Goal: Information Seeking & Learning: Learn about a topic

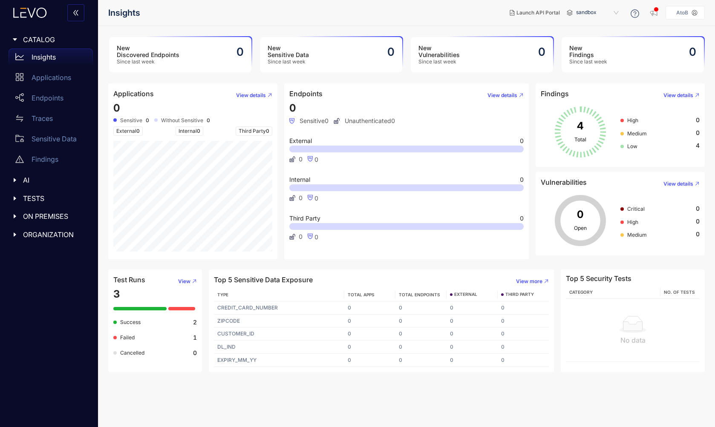
click at [594, 12] on span "sandbox" at bounding box center [598, 13] width 44 height 14
click at [601, 27] on div "production" at bounding box center [602, 26] width 44 height 9
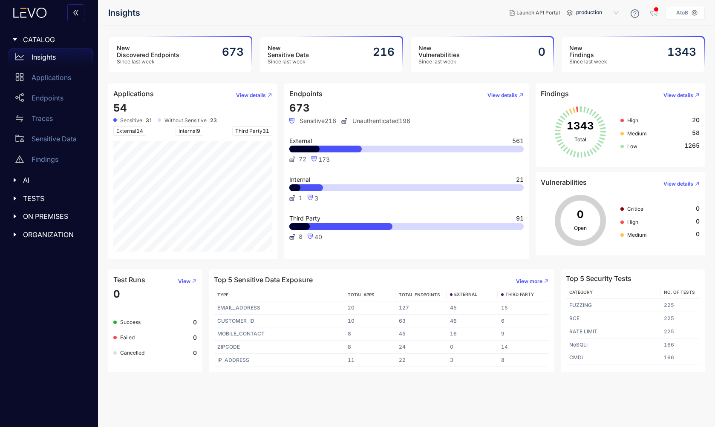
click at [596, 7] on span "production" at bounding box center [598, 13] width 44 height 14
click at [594, 10] on span "production" at bounding box center [598, 13] width 44 height 14
click at [59, 81] on div "Applications" at bounding box center [51, 77] width 84 height 17
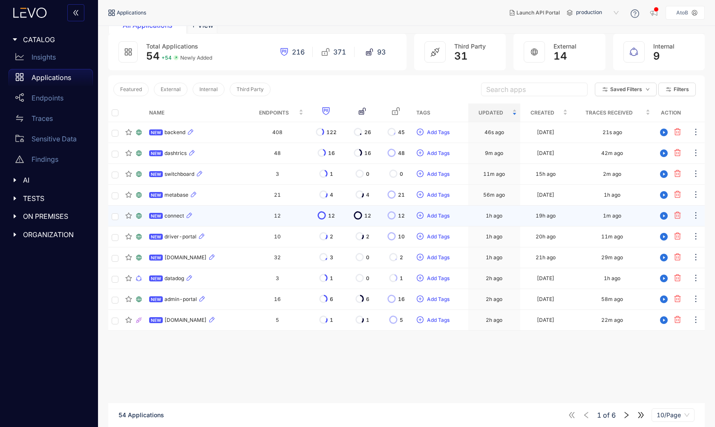
scroll to position [46, 0]
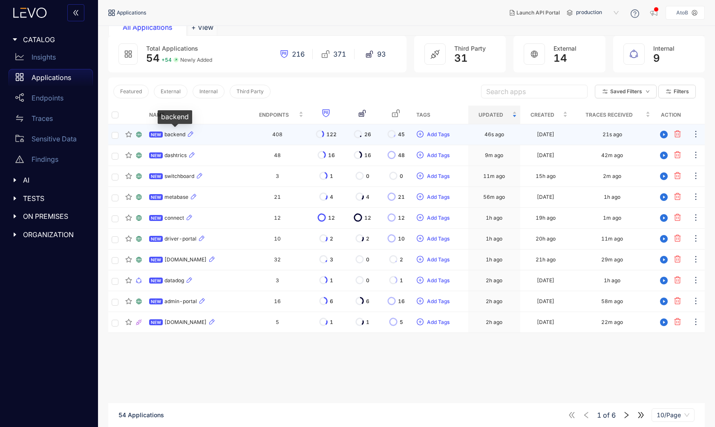
click at [172, 136] on span "backend" at bounding box center [175, 135] width 21 height 6
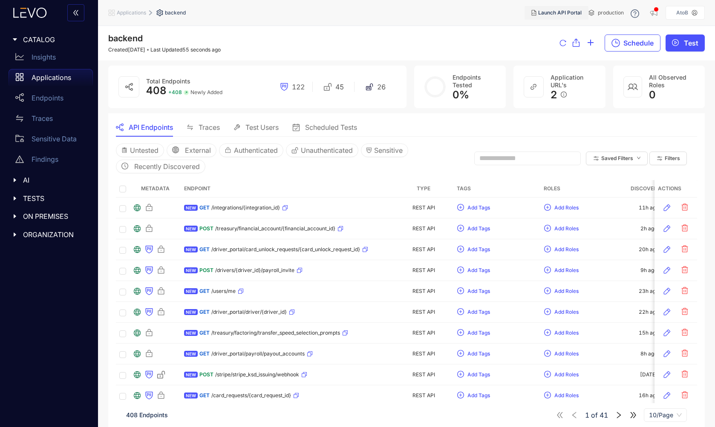
click at [556, 10] on span "Launch API Portal" at bounding box center [559, 13] width 43 height 6
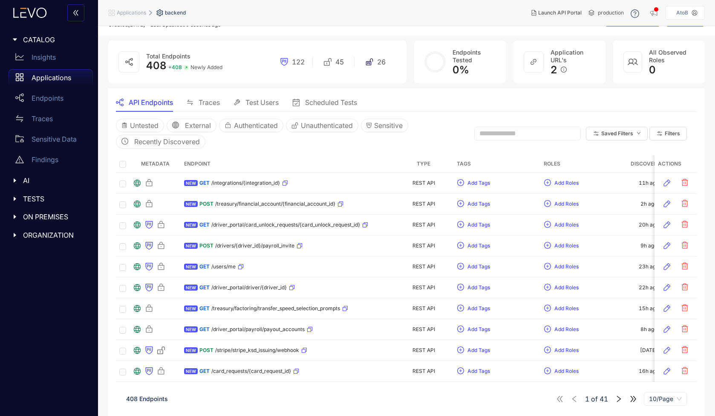
click at [504, 131] on input "text" at bounding box center [523, 134] width 89 height 8
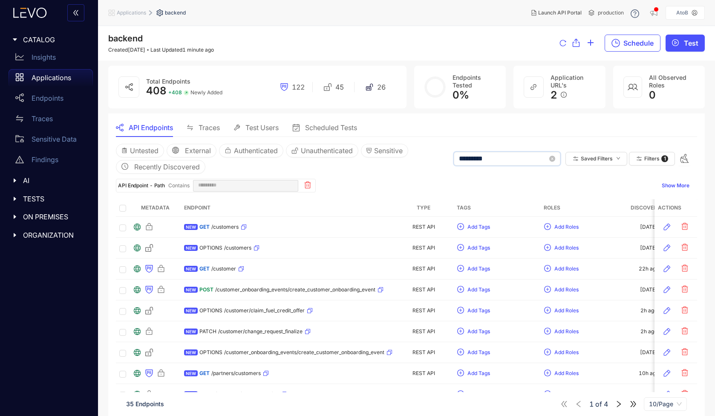
type input "**********"
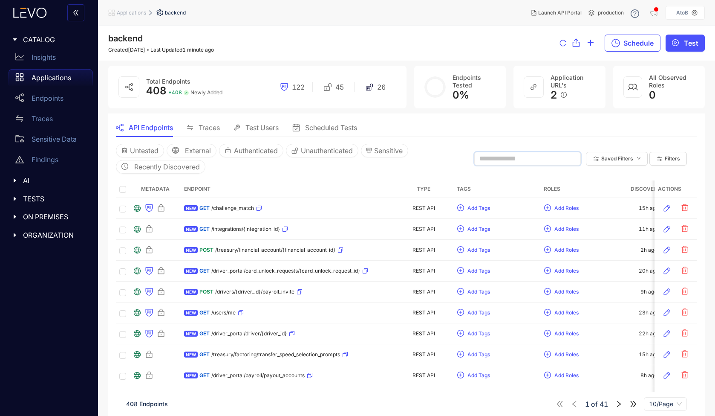
click at [202, 124] on span "Traces" at bounding box center [209, 128] width 21 height 8
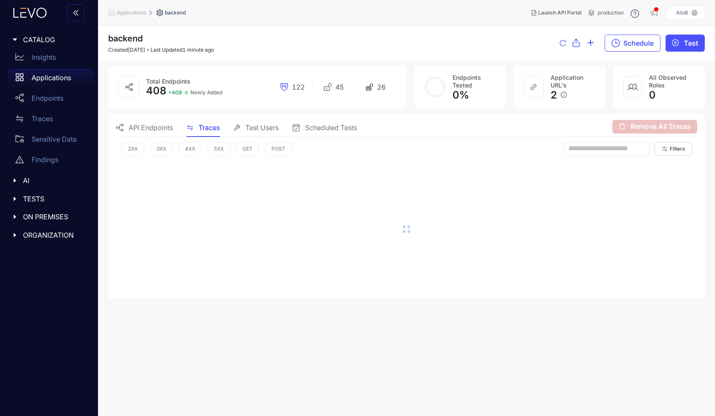
click at [254, 127] on span "Test Users" at bounding box center [261, 128] width 33 height 8
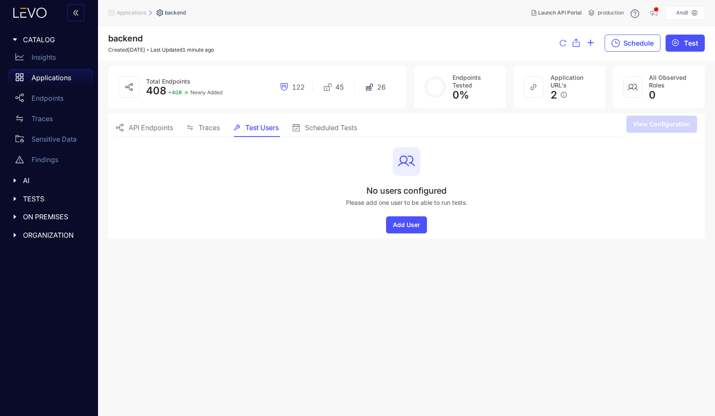
click at [307, 131] on div "Scheduled Tests" at bounding box center [324, 127] width 65 height 18
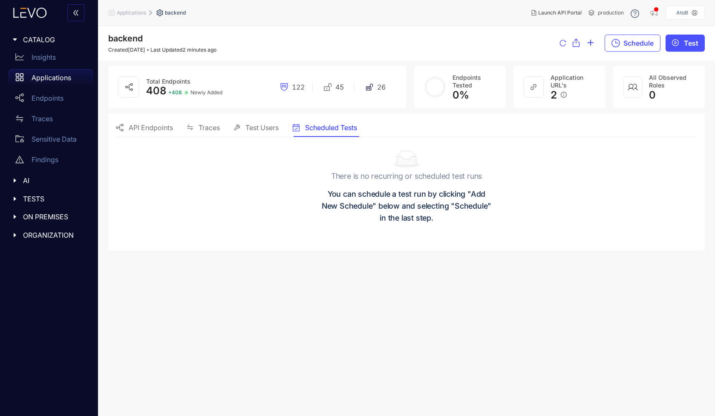
click at [198, 124] on div "Traces" at bounding box center [203, 128] width 33 height 8
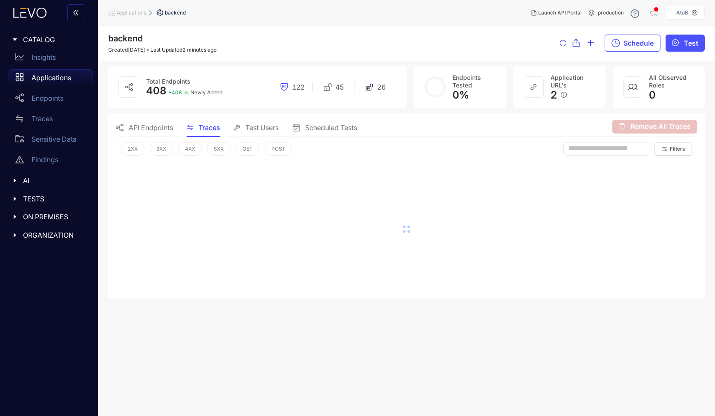
click at [153, 124] on span "API Endpoints" at bounding box center [151, 128] width 44 height 8
